Goal: Navigation & Orientation: Find specific page/section

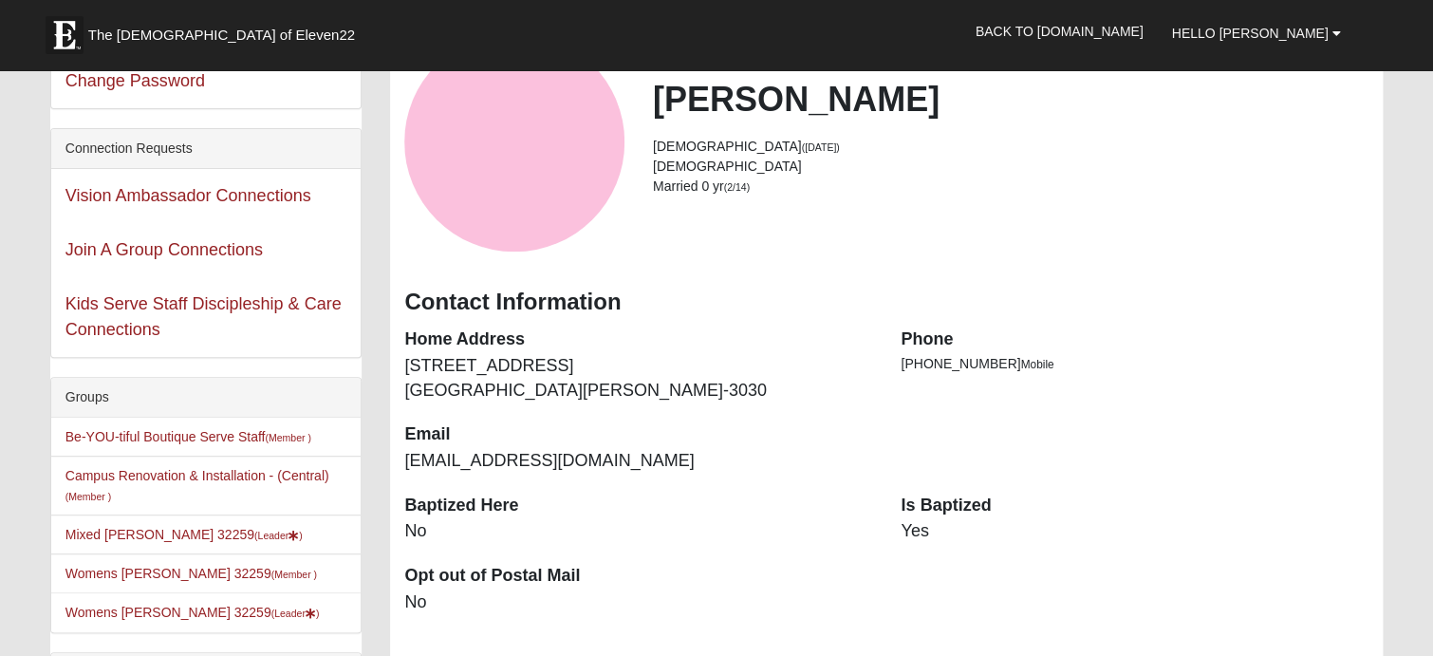
scroll to position [190, 0]
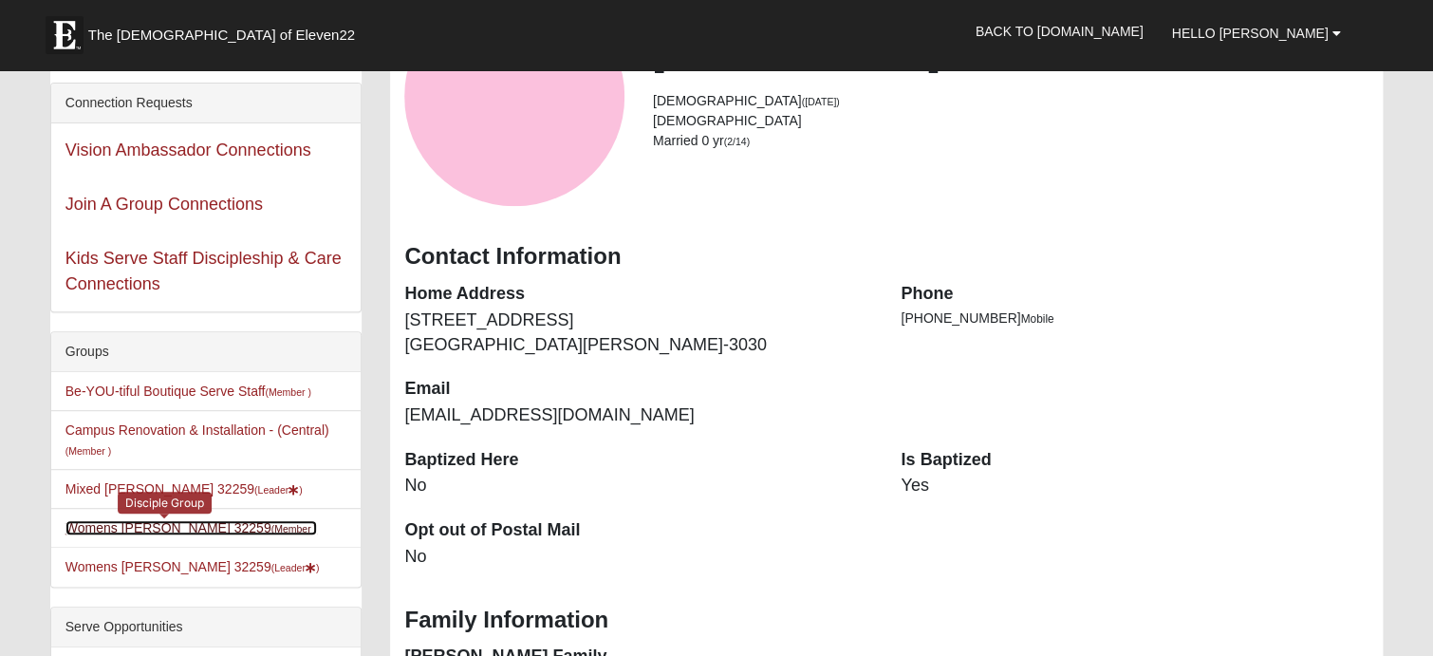
click at [158, 528] on link "Womens [PERSON_NAME] 32259 (Member )" at bounding box center [190, 527] width 251 height 15
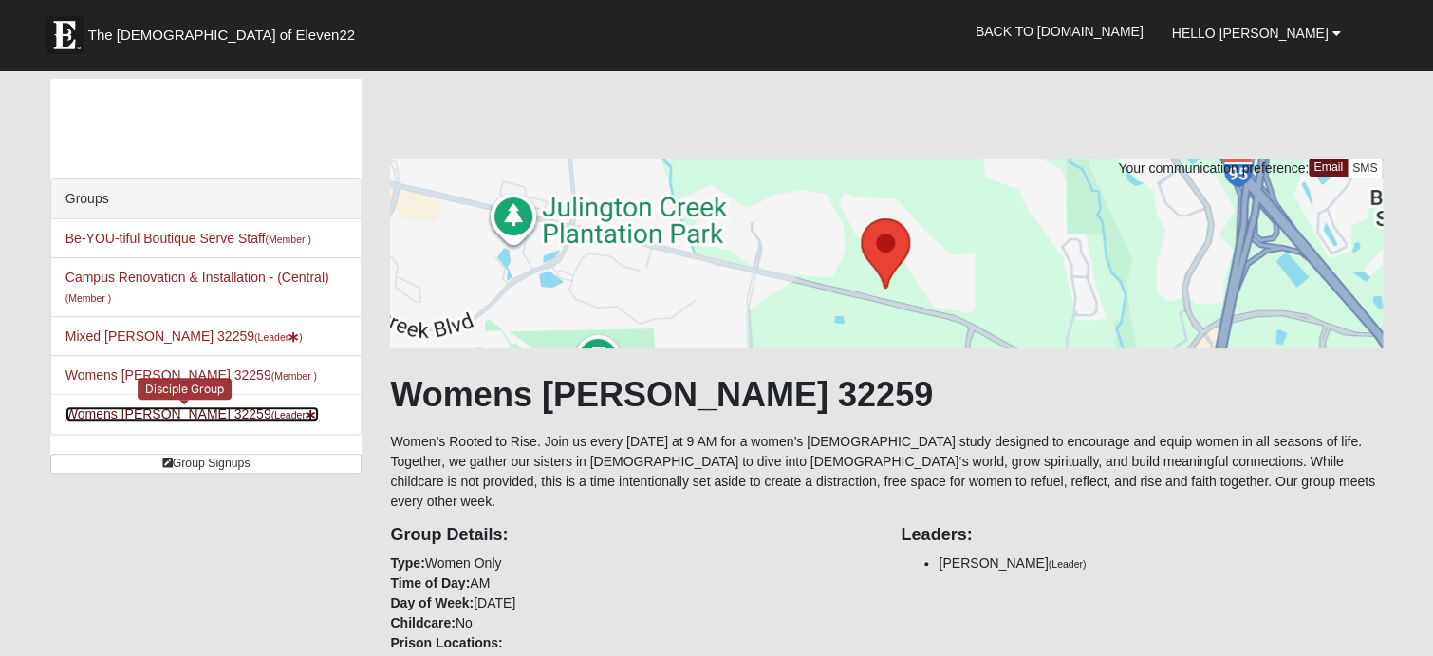
click at [152, 419] on link "Womens Zahir-Knowles 32259 (Leader )" at bounding box center [192, 413] width 254 height 15
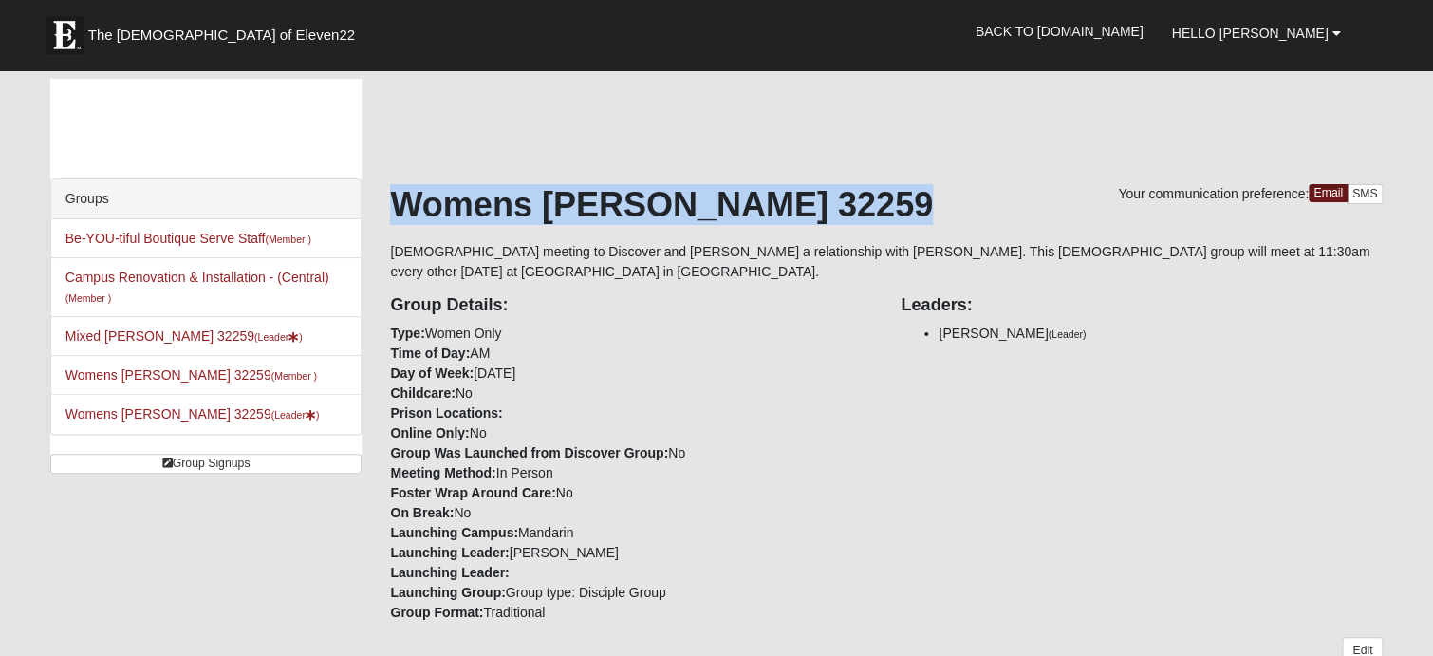
drag, startPoint x: 387, startPoint y: 203, endPoint x: 965, endPoint y: 196, distance: 578.0
click at [965, 196] on div "Your communication preference: Email SMS Womens Zahir-Knowles 32259 Ladies meet…" at bounding box center [886, 528] width 1021 height 898
